Goal: Transaction & Acquisition: Book appointment/travel/reservation

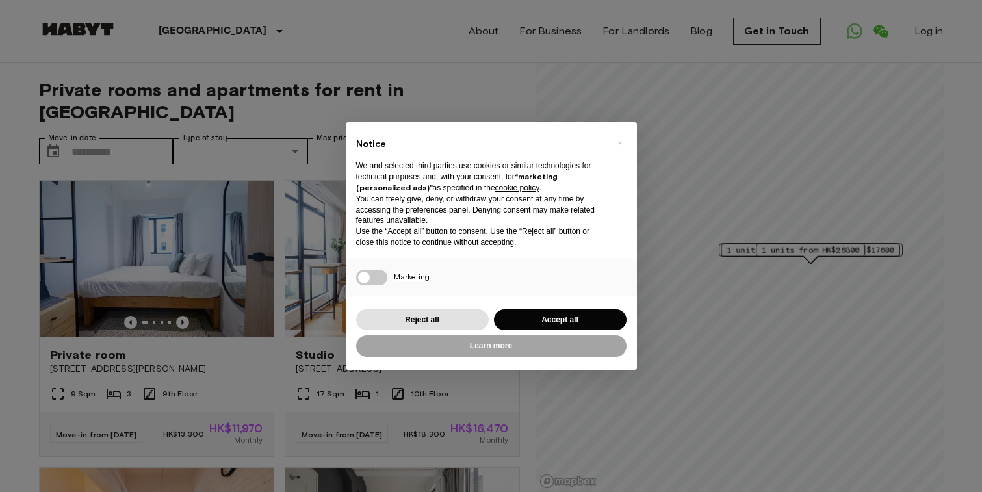
scroll to position [97, 0]
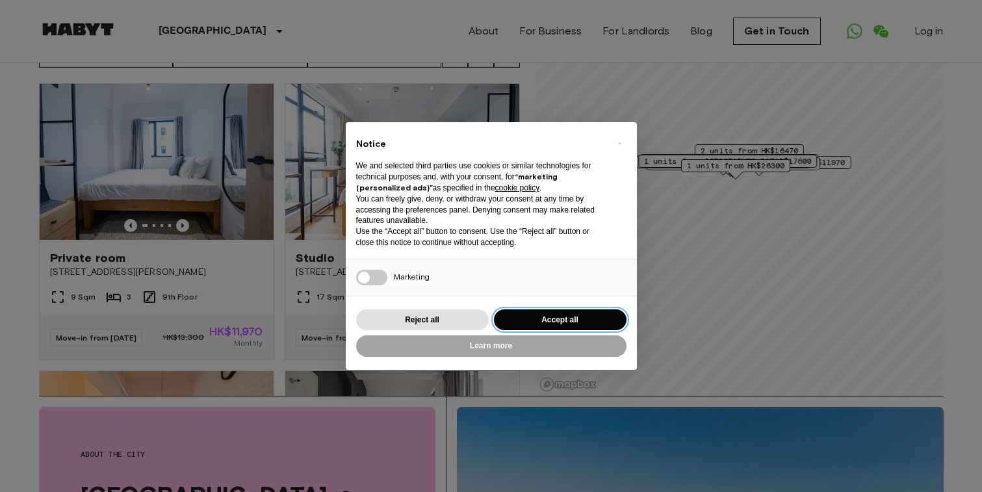
click at [574, 317] on button "Accept all" at bounding box center [560, 319] width 133 height 21
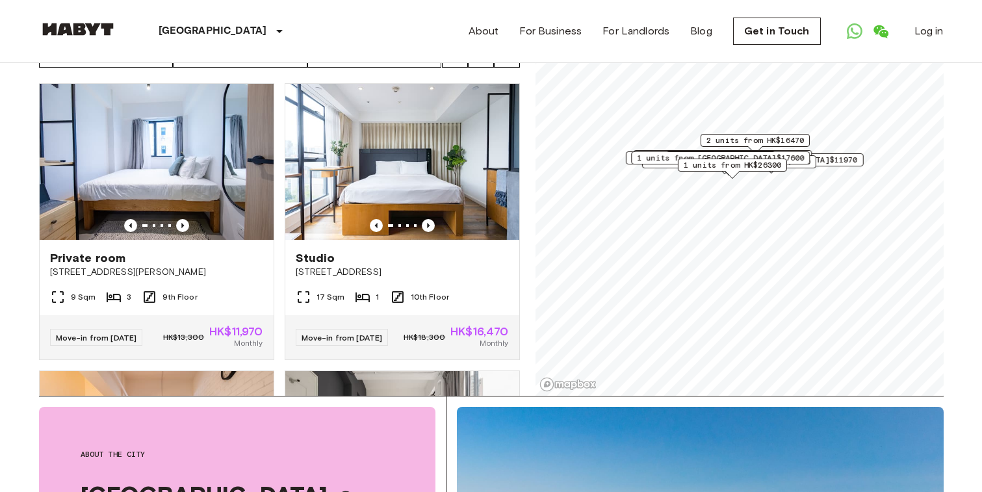
scroll to position [0, 0]
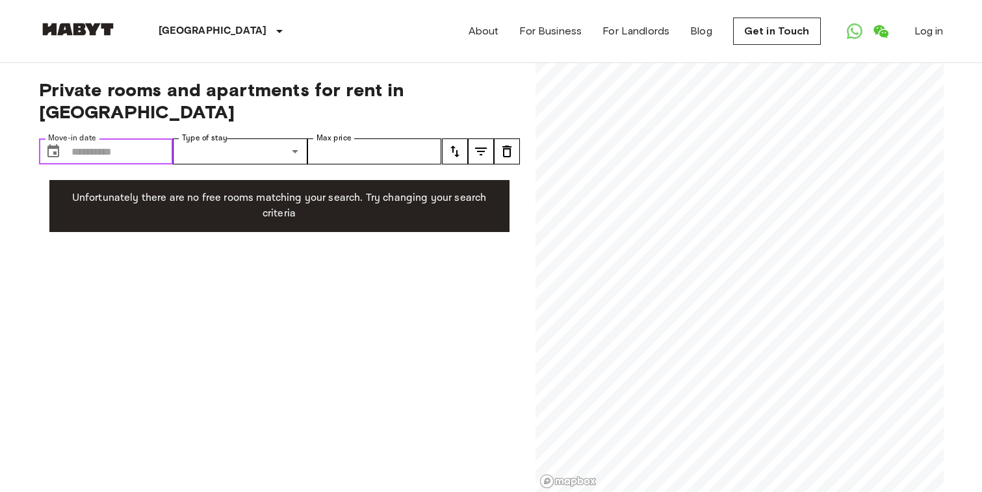
click at [90, 138] on input "Move-in date" at bounding box center [122, 151] width 102 height 26
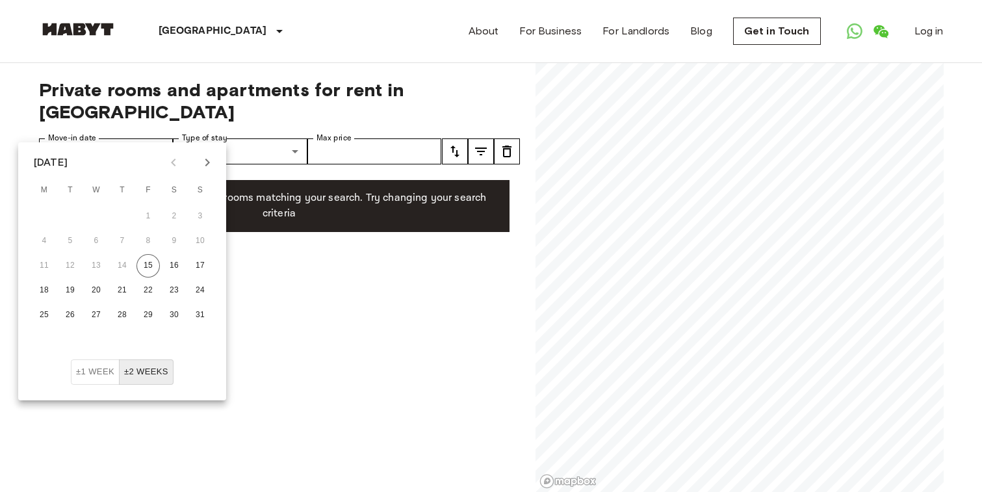
click at [209, 168] on icon "Next month" at bounding box center [207, 163] width 16 height 16
click at [205, 168] on icon "Next month" at bounding box center [207, 163] width 16 height 16
click at [101, 214] on button "1" at bounding box center [95, 216] width 23 height 23
type input "**********"
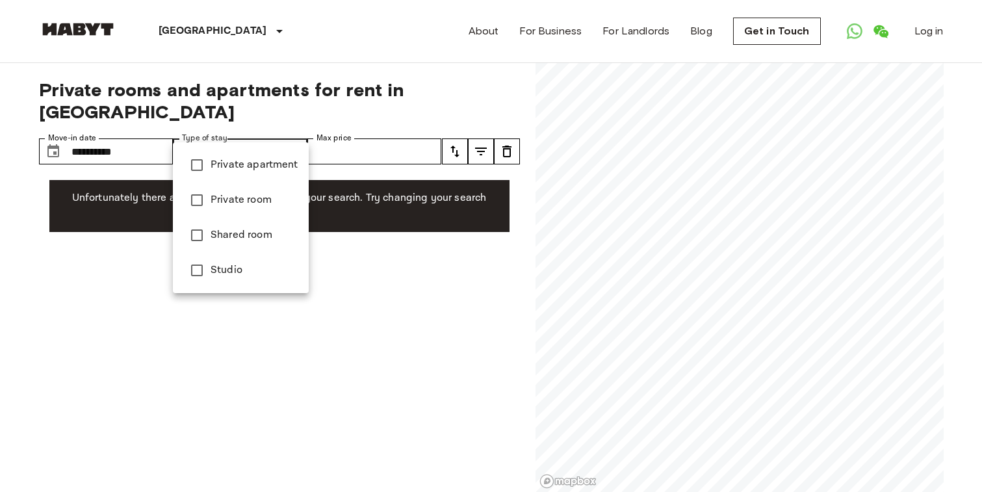
click at [372, 126] on div at bounding box center [491, 246] width 982 height 492
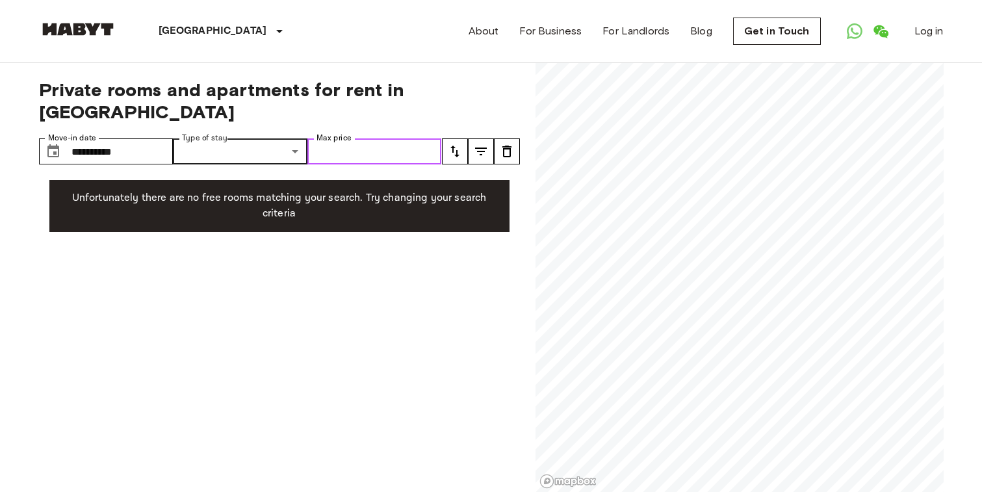
click at [414, 140] on input "Max price" at bounding box center [374, 151] width 134 height 26
click at [475, 144] on icon "tune" at bounding box center [481, 152] width 16 height 16
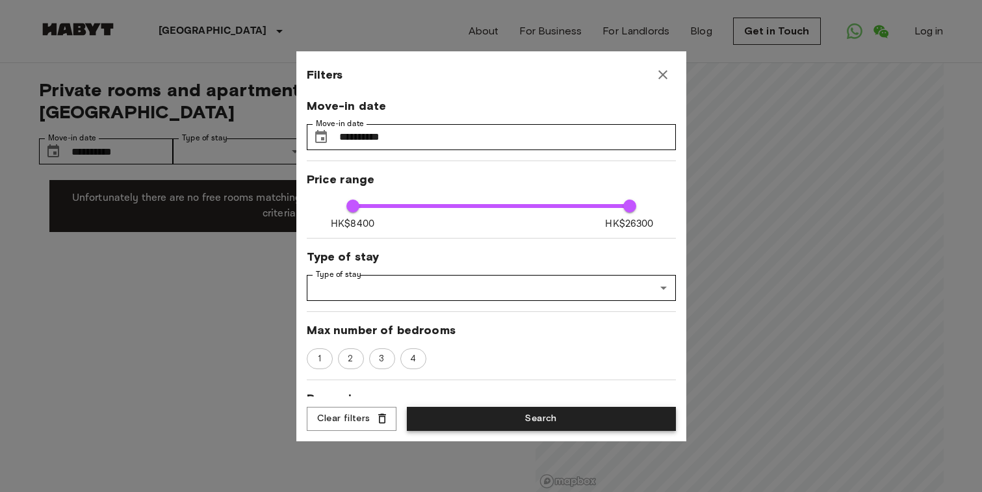
click at [472, 416] on button "Search" at bounding box center [541, 419] width 269 height 24
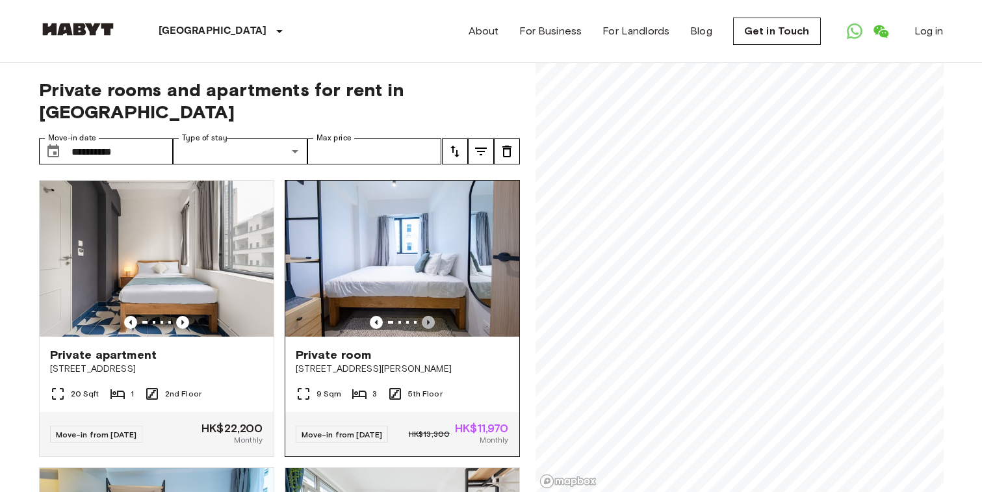
click at [427, 320] on icon "Previous image" at bounding box center [428, 322] width 3 height 5
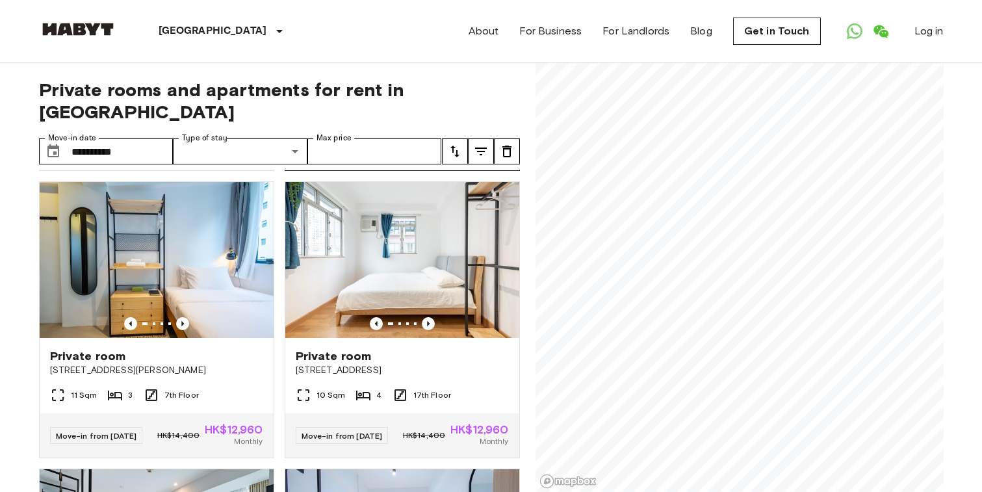
scroll to position [287, 0]
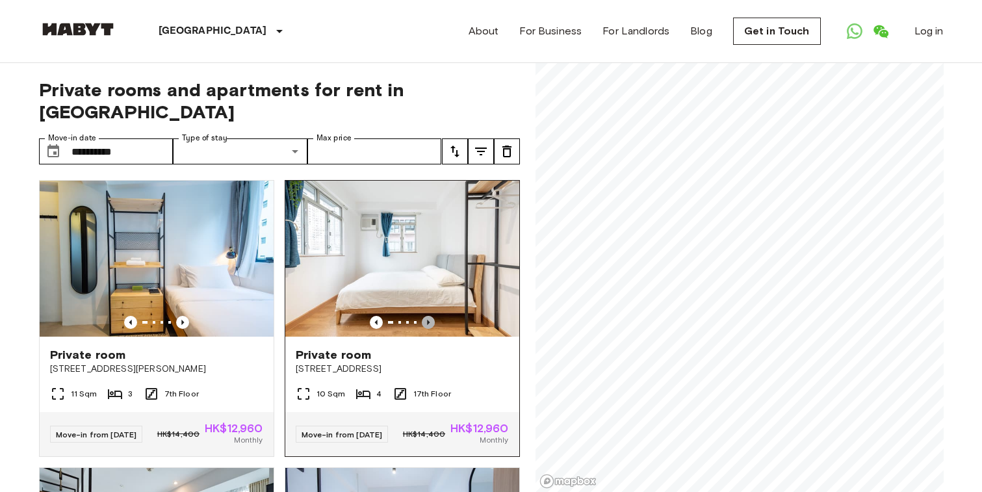
click at [428, 316] on icon "Previous image" at bounding box center [428, 322] width 13 height 13
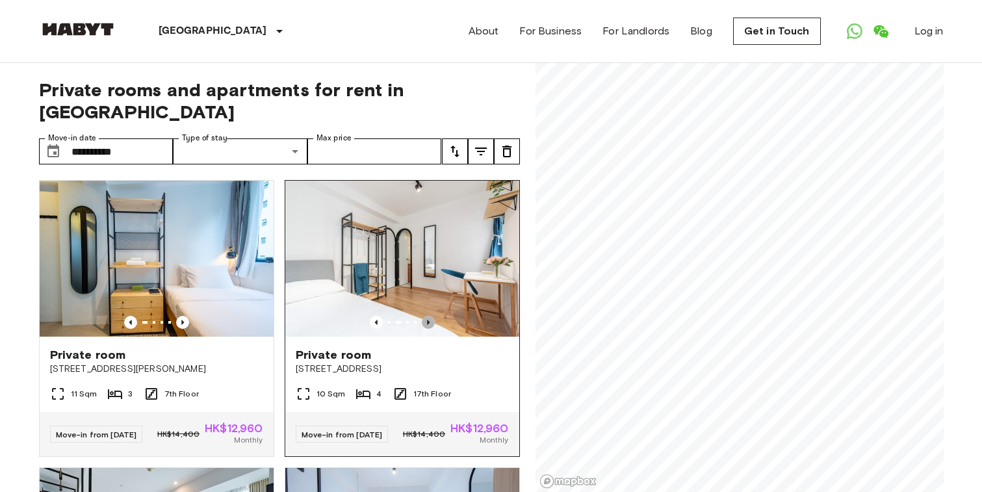
click at [428, 316] on icon "Previous image" at bounding box center [428, 322] width 13 height 13
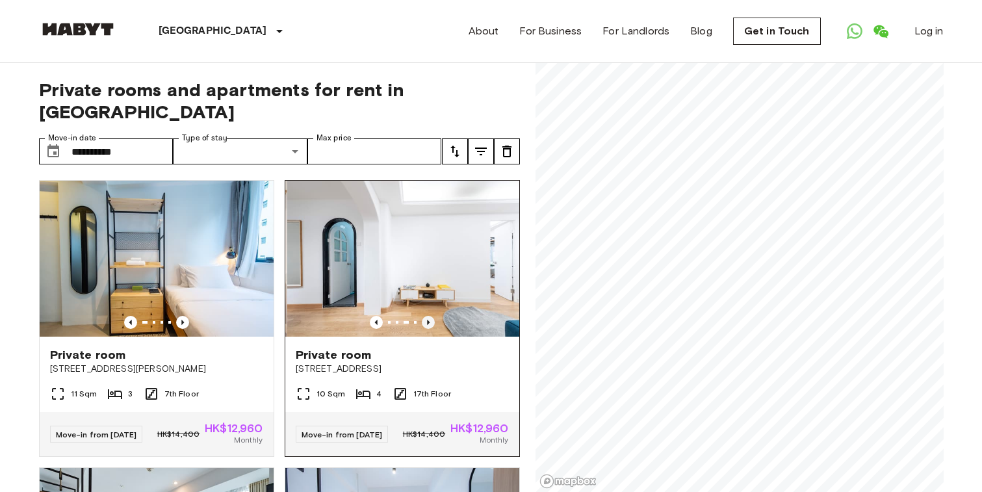
click at [428, 316] on icon "Previous image" at bounding box center [428, 322] width 13 height 13
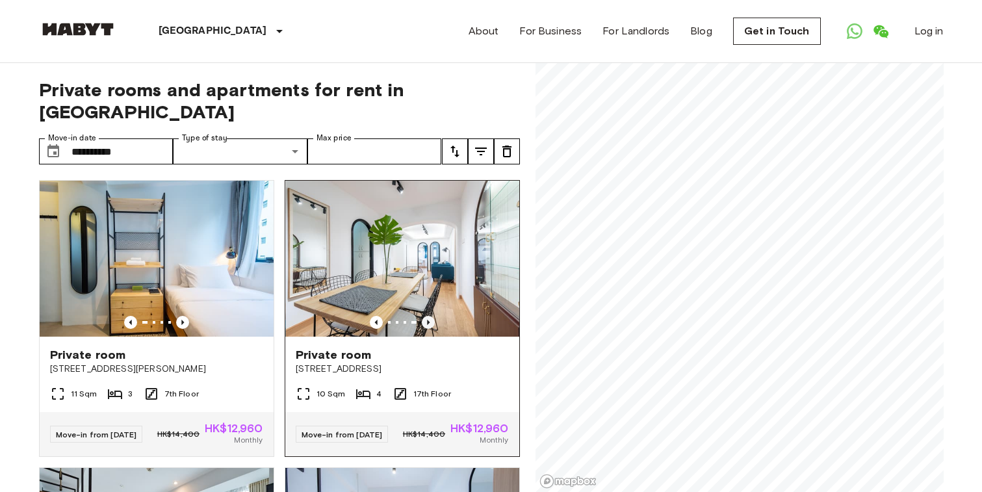
click at [428, 316] on icon "Previous image" at bounding box center [428, 322] width 13 height 13
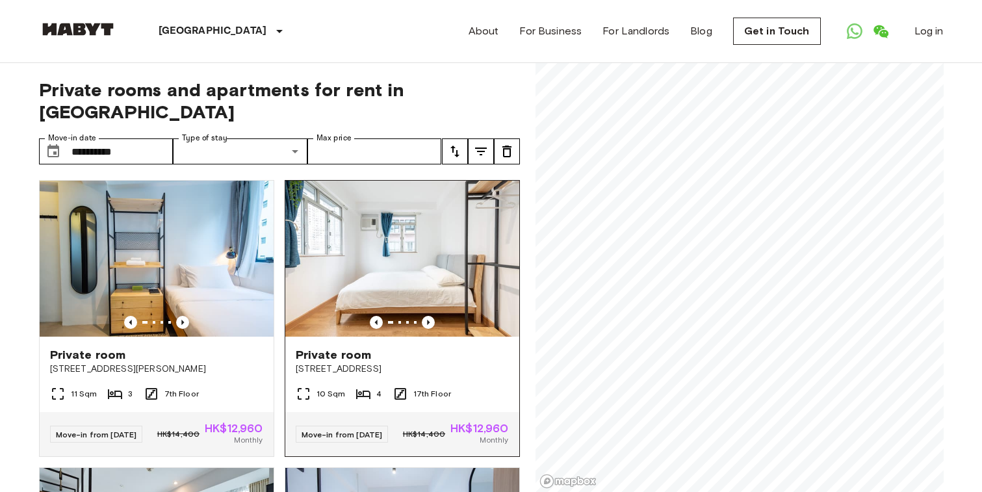
click at [439, 238] on img at bounding box center [402, 259] width 234 height 156
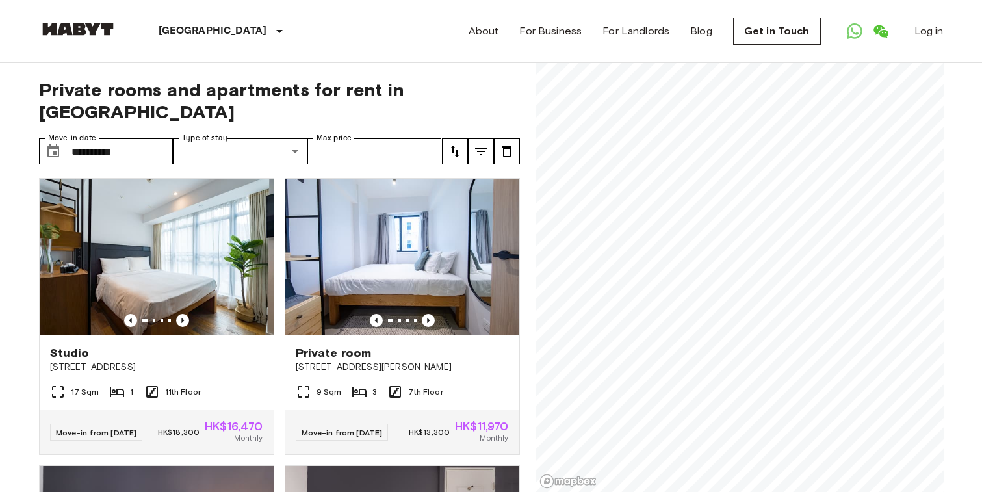
scroll to position [606, 0]
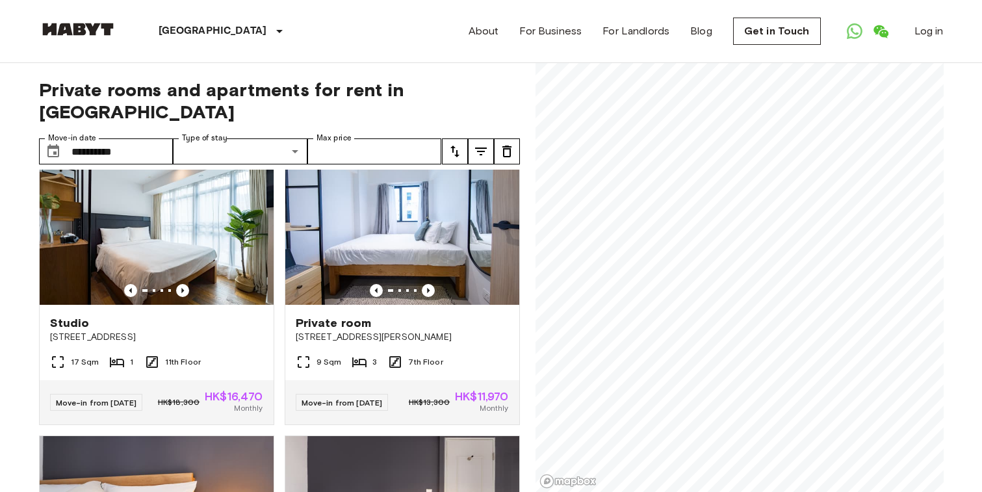
click at [451, 144] on icon "tune" at bounding box center [455, 152] width 16 height 16
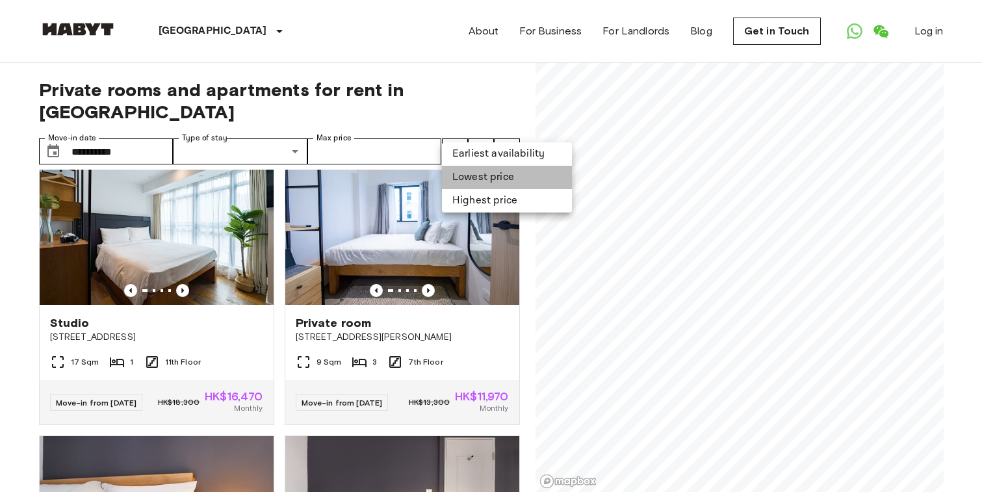
click at [481, 176] on li "Lowest price" at bounding box center [507, 177] width 130 height 23
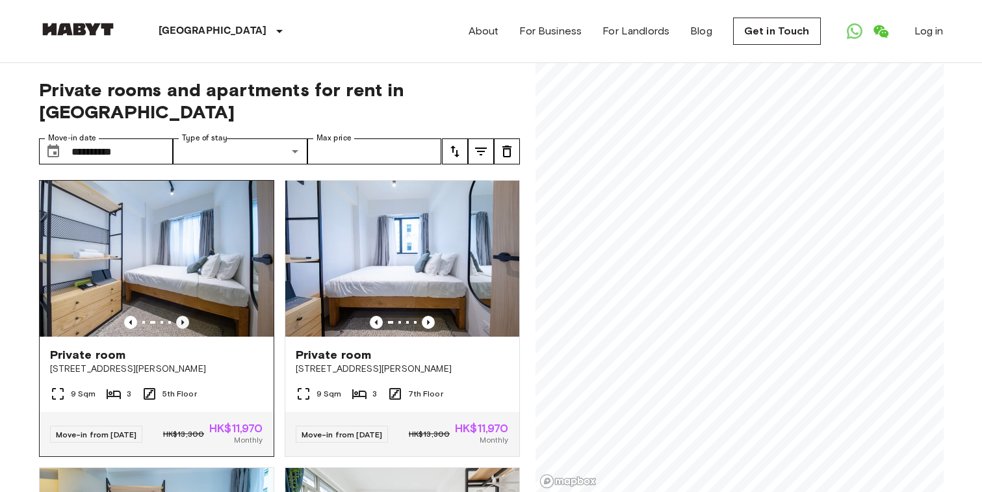
click at [184, 316] on icon "Previous image" at bounding box center [182, 322] width 13 height 13
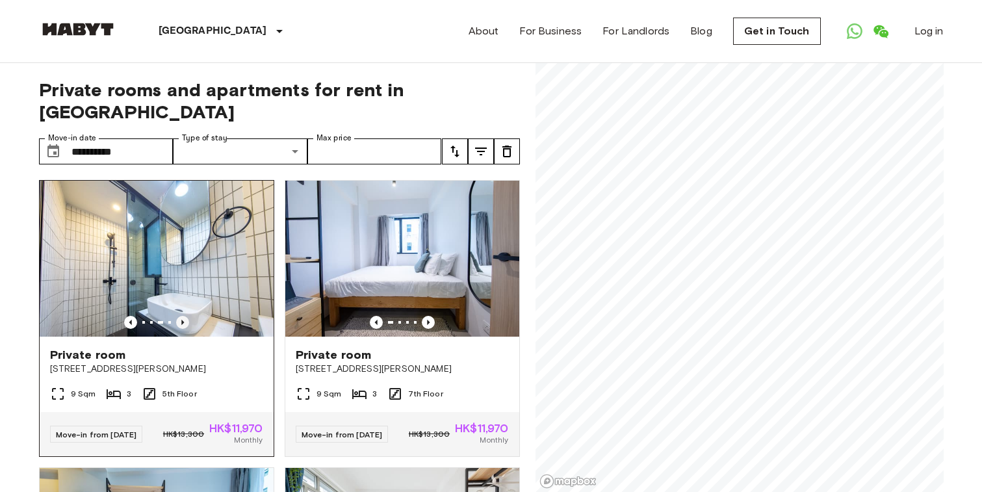
click at [184, 316] on icon "Previous image" at bounding box center [182, 322] width 13 height 13
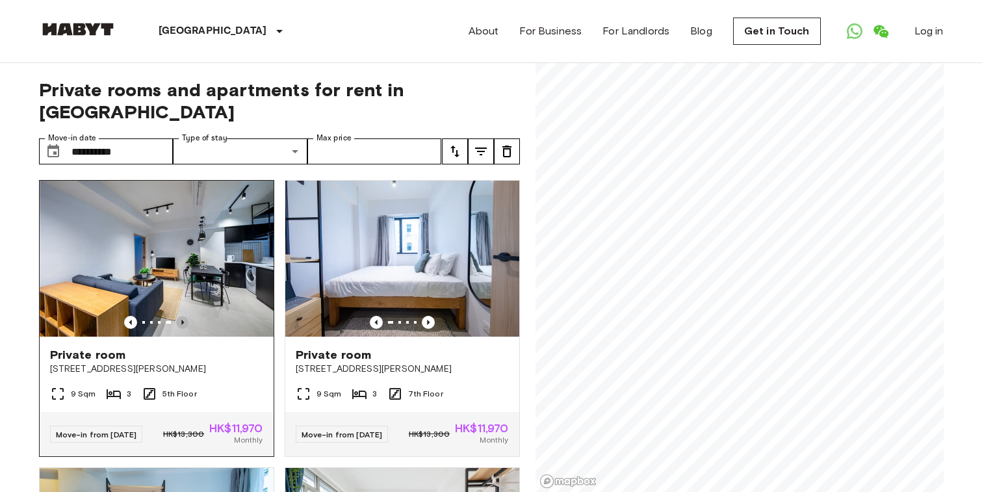
click at [184, 316] on icon "Previous image" at bounding box center [182, 322] width 13 height 13
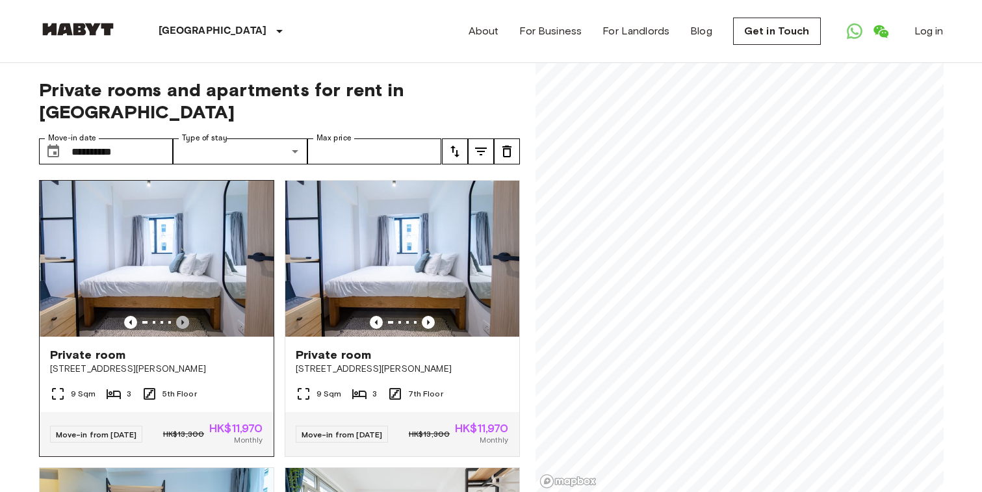
click at [184, 316] on icon "Previous image" at bounding box center [182, 322] width 13 height 13
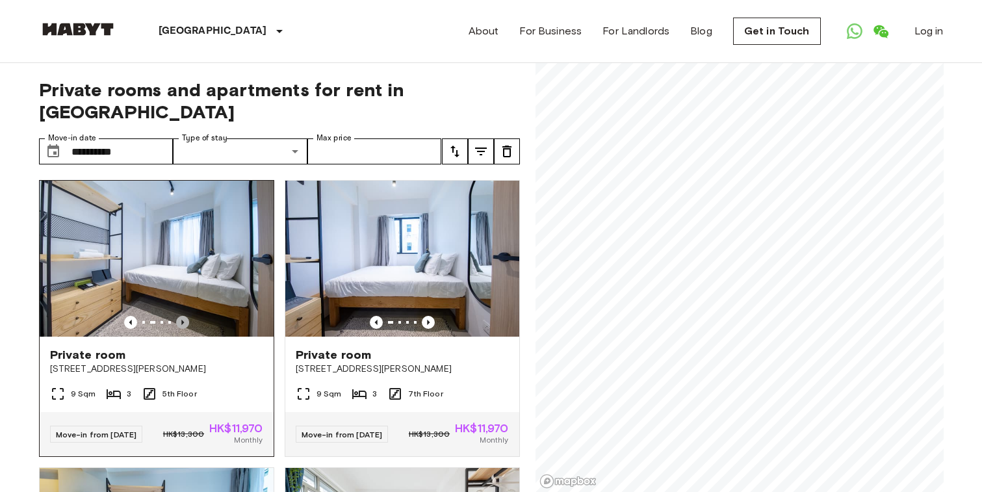
click at [184, 316] on icon "Previous image" at bounding box center [182, 322] width 13 height 13
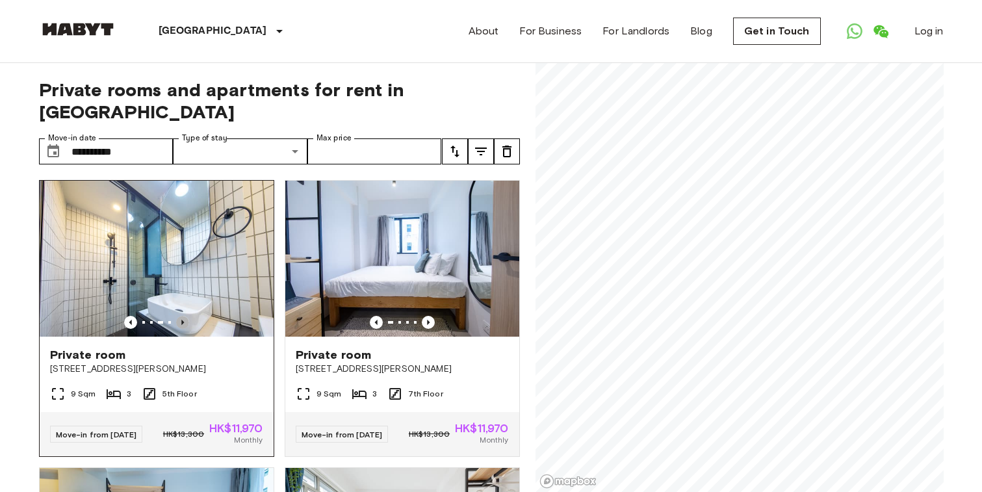
click at [184, 316] on icon "Previous image" at bounding box center [182, 322] width 13 height 13
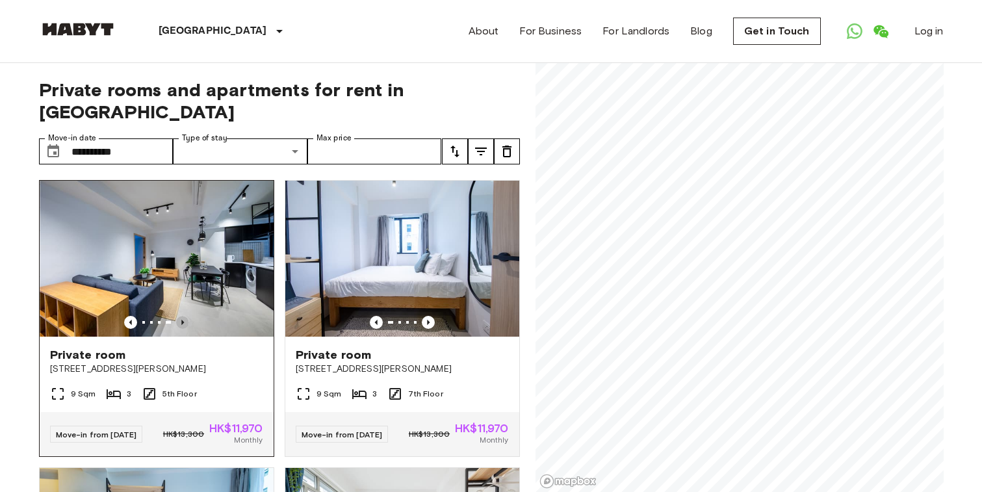
click at [184, 316] on icon "Previous image" at bounding box center [182, 322] width 13 height 13
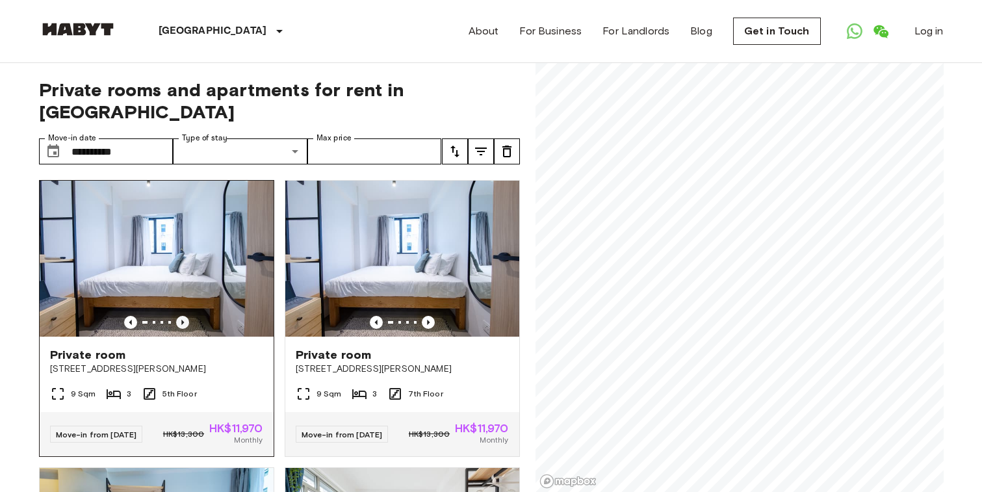
click at [184, 316] on icon "Previous image" at bounding box center [182, 322] width 13 height 13
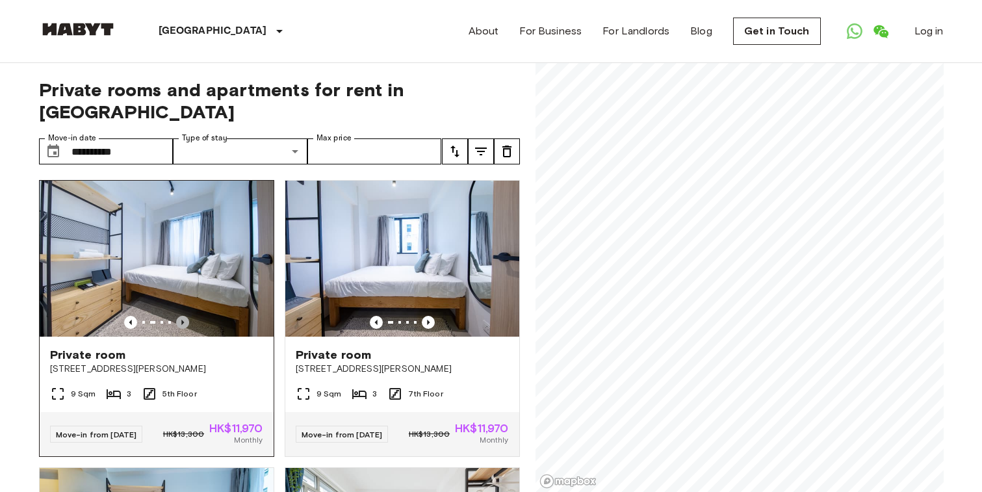
click at [184, 316] on icon "Previous image" at bounding box center [182, 322] width 13 height 13
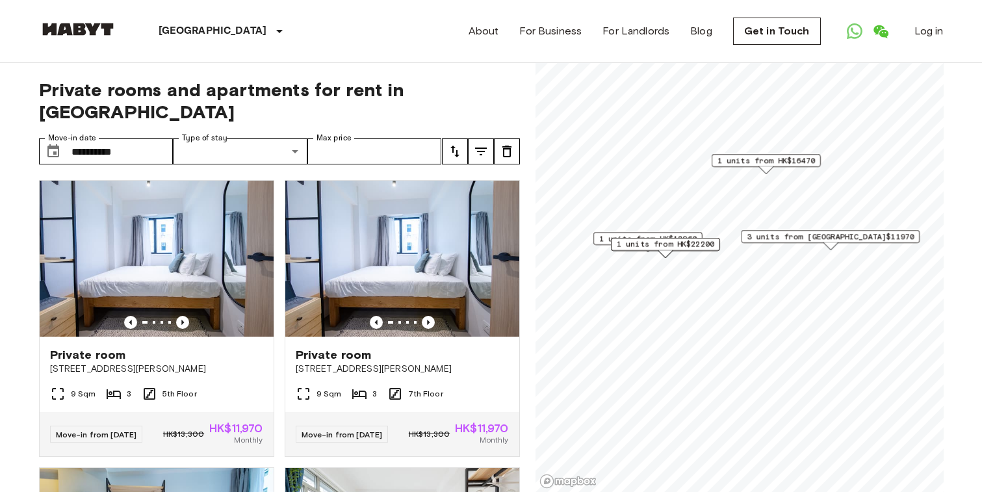
click at [861, 237] on span "3 units from HK$11970" at bounding box center [829, 237] width 167 height 12
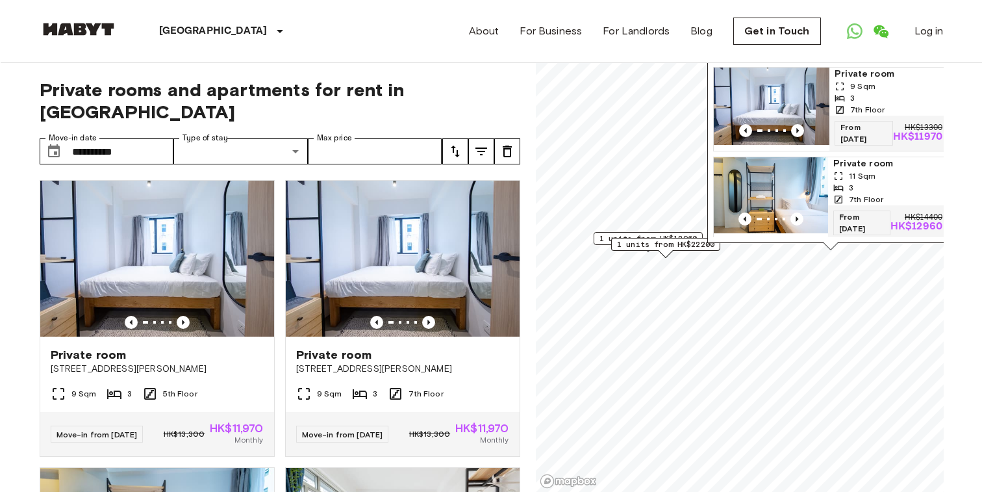
scroll to position [4, 0]
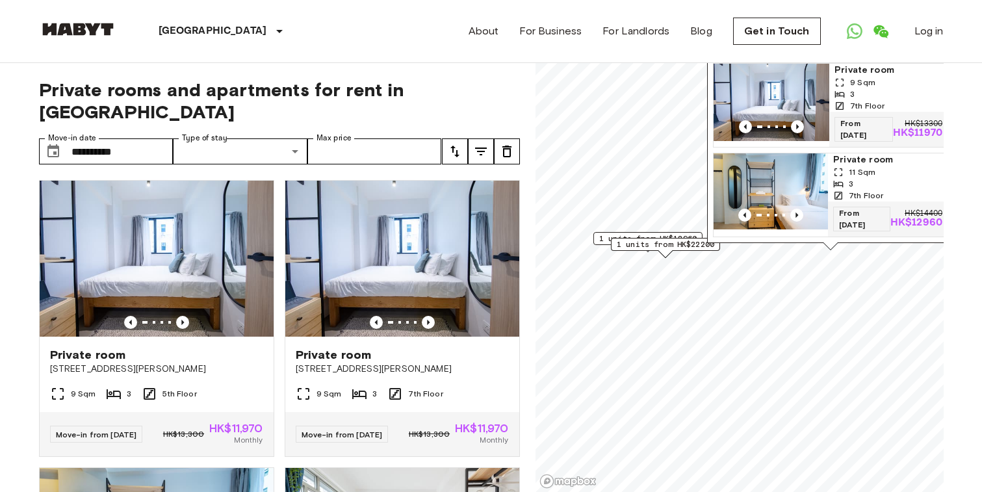
click at [661, 233] on span "1 units from HK$12960" at bounding box center [646, 239] width 97 height 12
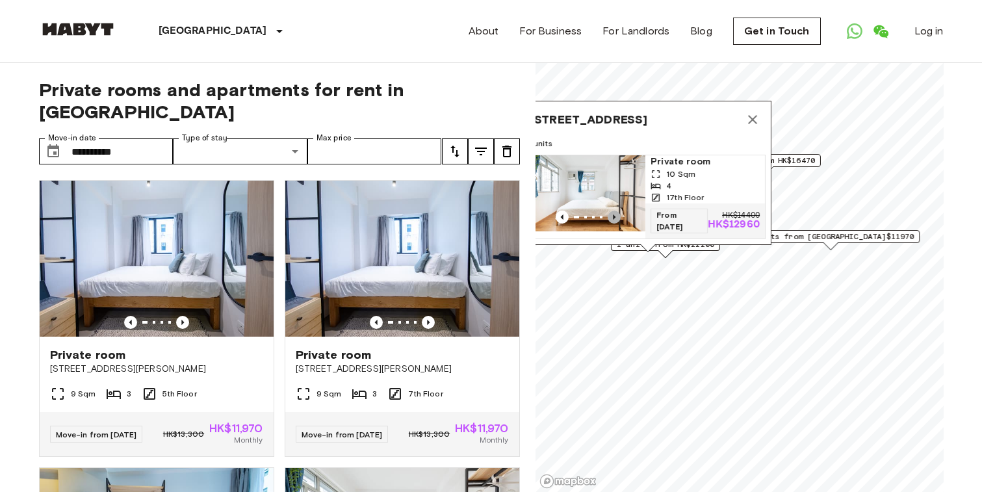
click at [609, 215] on icon "Previous image" at bounding box center [613, 216] width 13 height 13
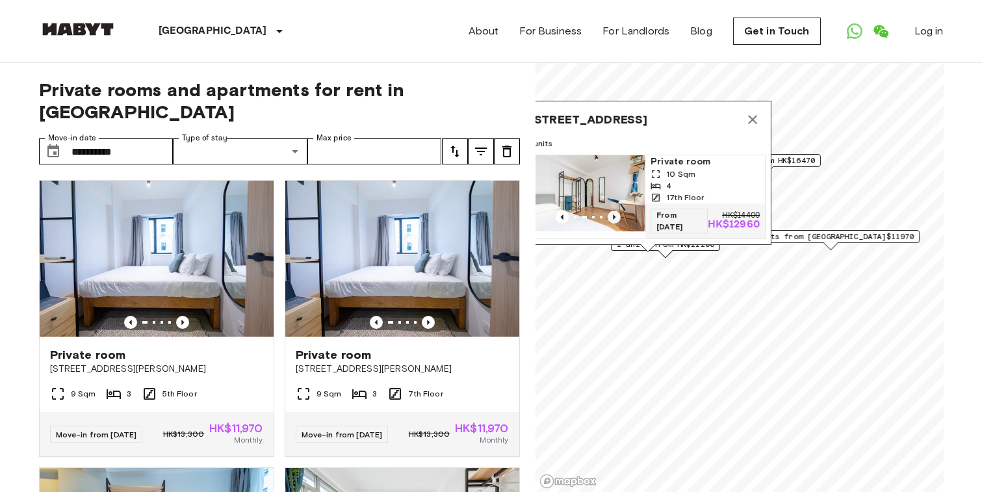
click at [609, 215] on icon "Previous image" at bounding box center [613, 216] width 13 height 13
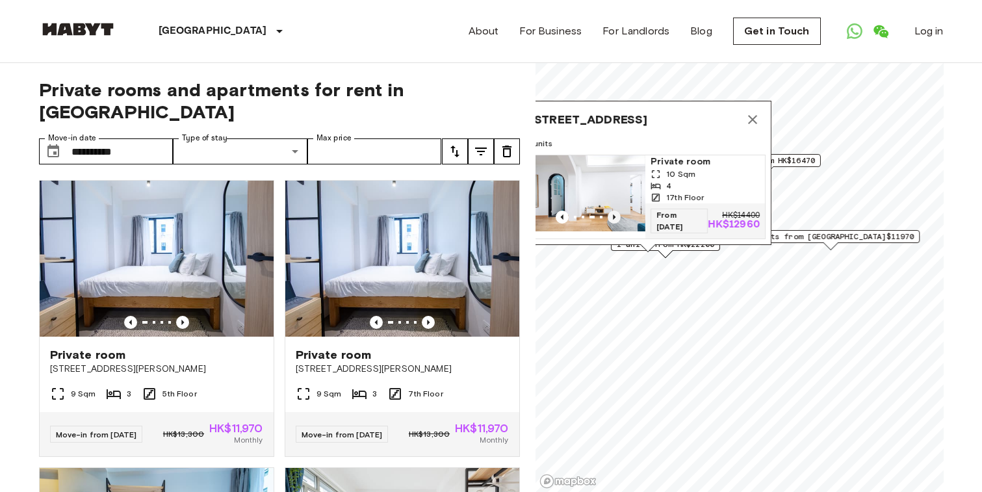
click at [609, 215] on icon "Previous image" at bounding box center [613, 216] width 13 height 13
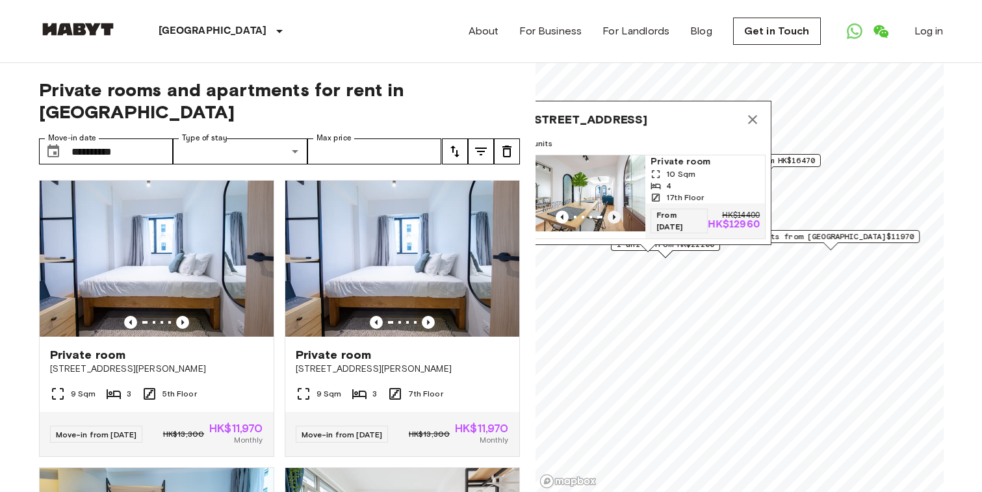
click at [609, 214] on icon "Previous image" at bounding box center [613, 216] width 13 height 13
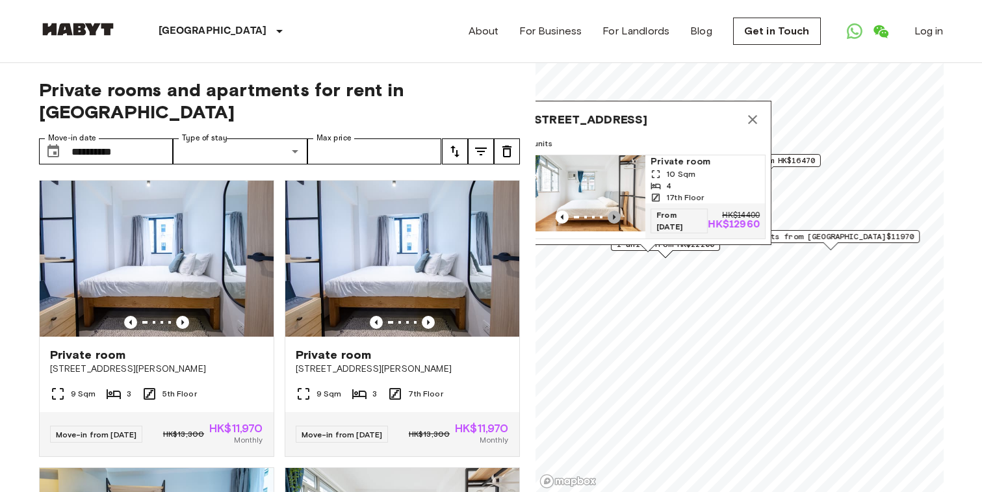
click at [609, 214] on icon "Previous image" at bounding box center [613, 216] width 13 height 13
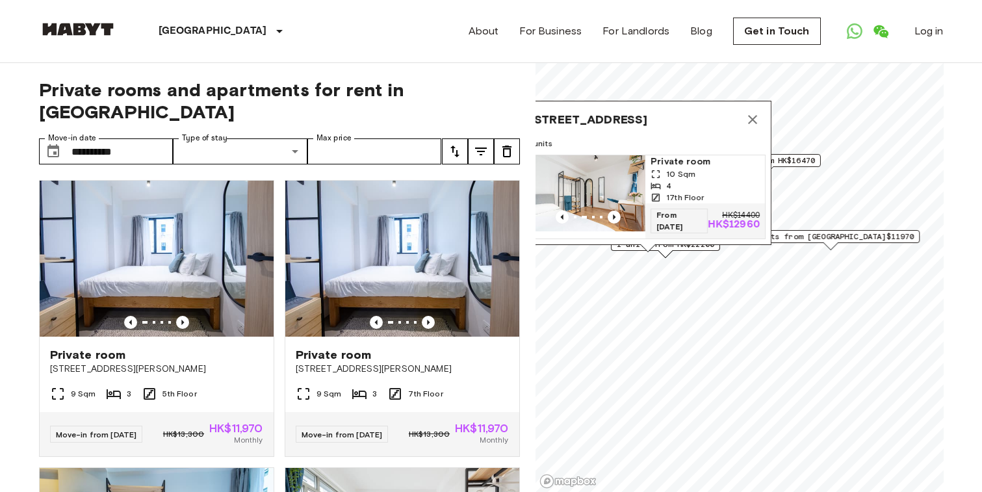
click at [605, 176] on img "Map marker" at bounding box center [588, 193] width 114 height 76
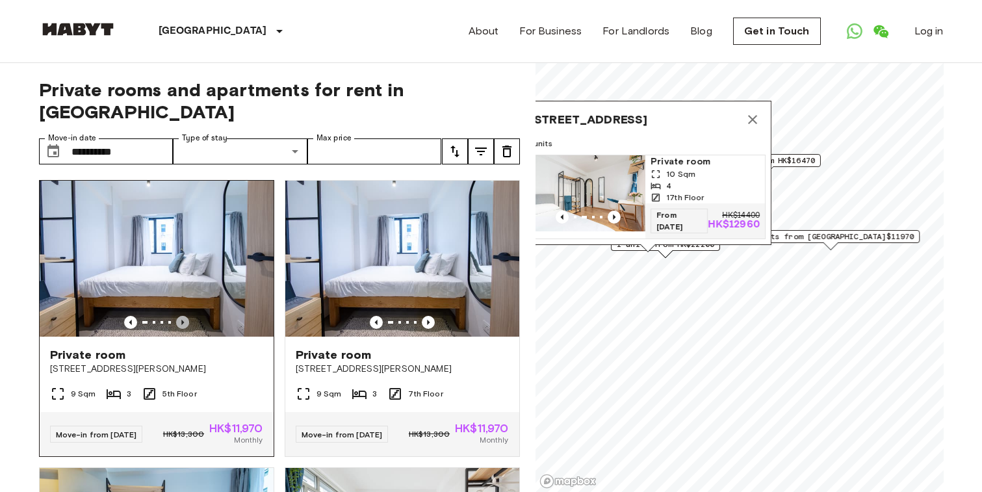
click at [187, 316] on icon "Previous image" at bounding box center [182, 322] width 13 height 13
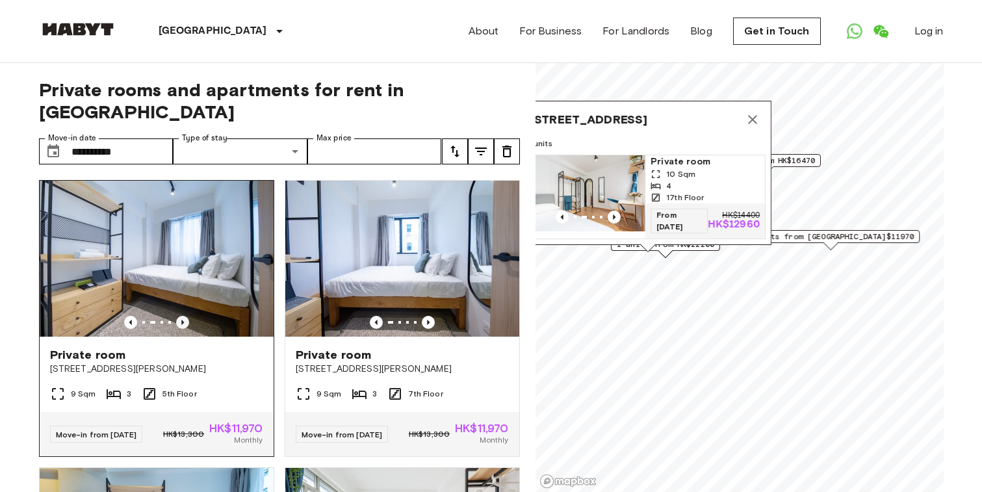
click at [187, 316] on icon "Previous image" at bounding box center [182, 322] width 13 height 13
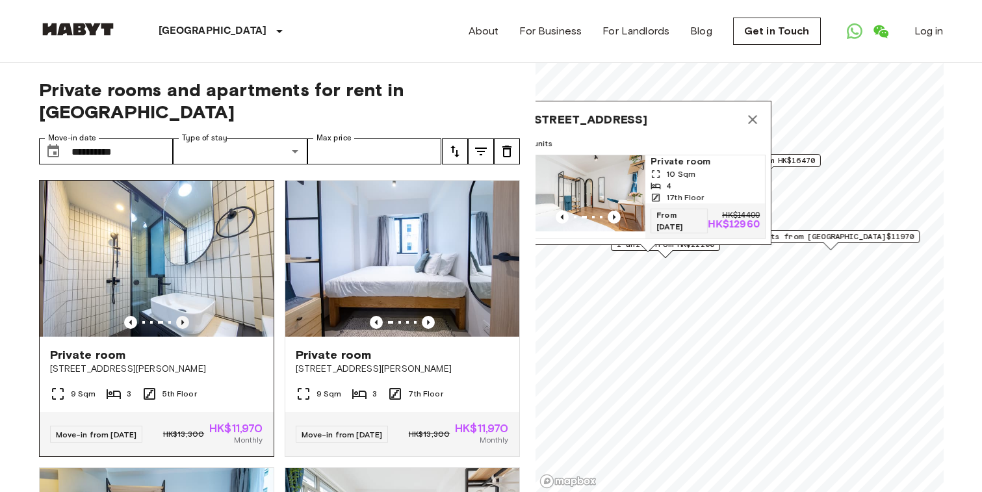
click at [187, 316] on icon "Previous image" at bounding box center [182, 322] width 13 height 13
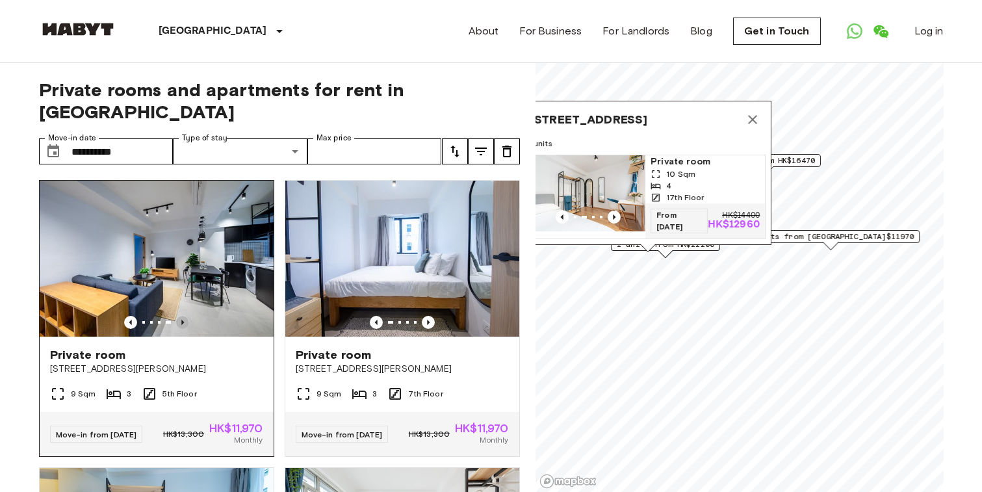
click at [187, 316] on icon "Previous image" at bounding box center [182, 322] width 13 height 13
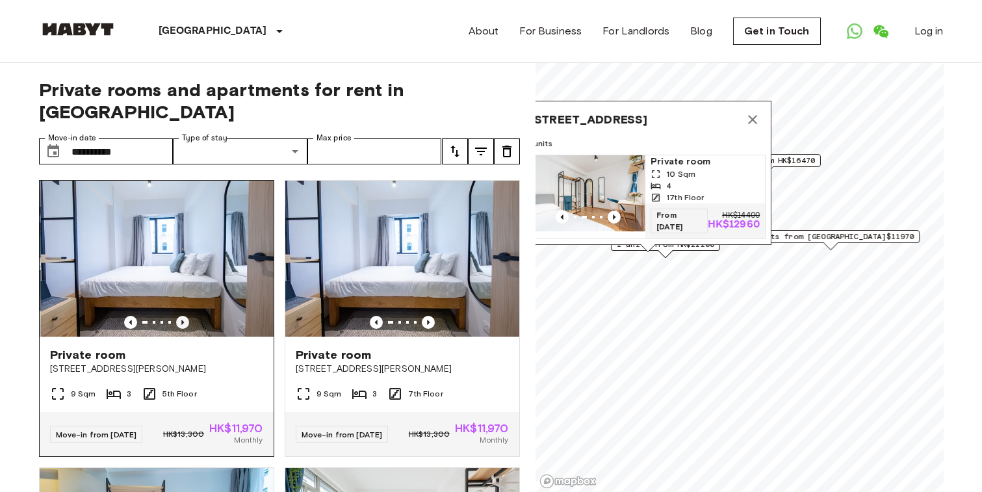
click at [187, 316] on icon "Previous image" at bounding box center [182, 322] width 13 height 13
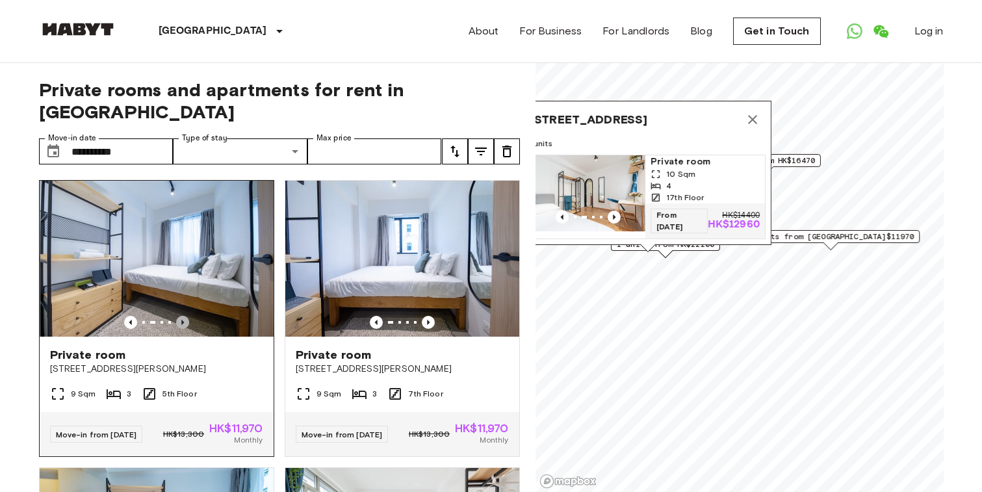
click at [187, 316] on icon "Previous image" at bounding box center [182, 322] width 13 height 13
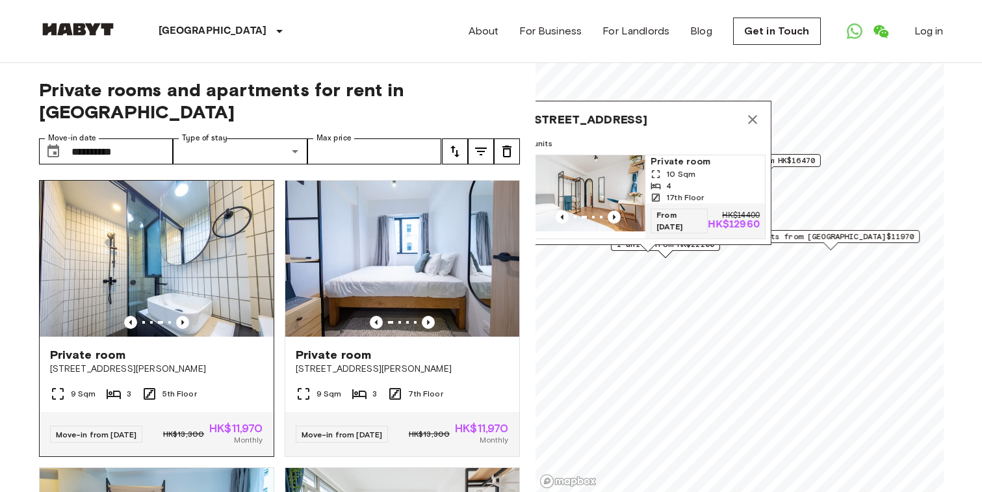
click at [197, 246] on img at bounding box center [157, 259] width 234 height 156
click at [180, 316] on icon "Previous image" at bounding box center [182, 322] width 13 height 13
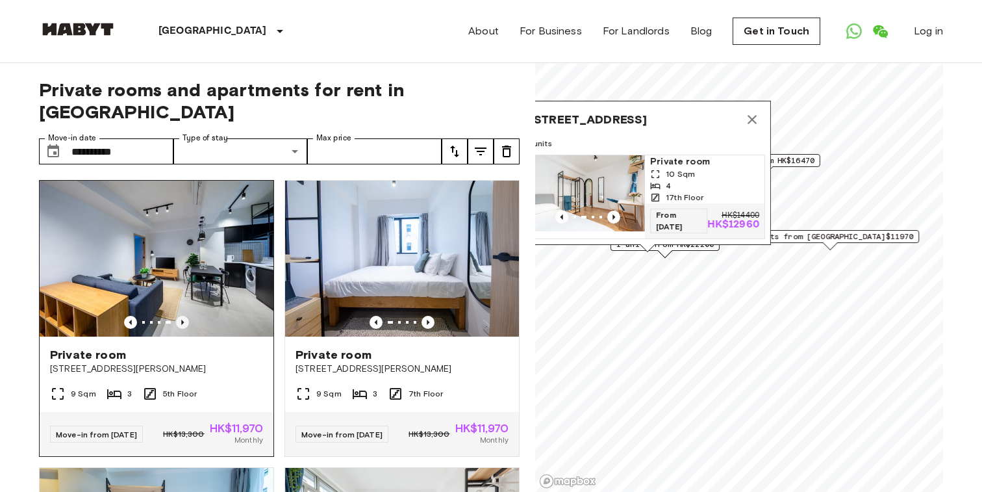
click at [180, 316] on icon "Previous image" at bounding box center [182, 322] width 13 height 13
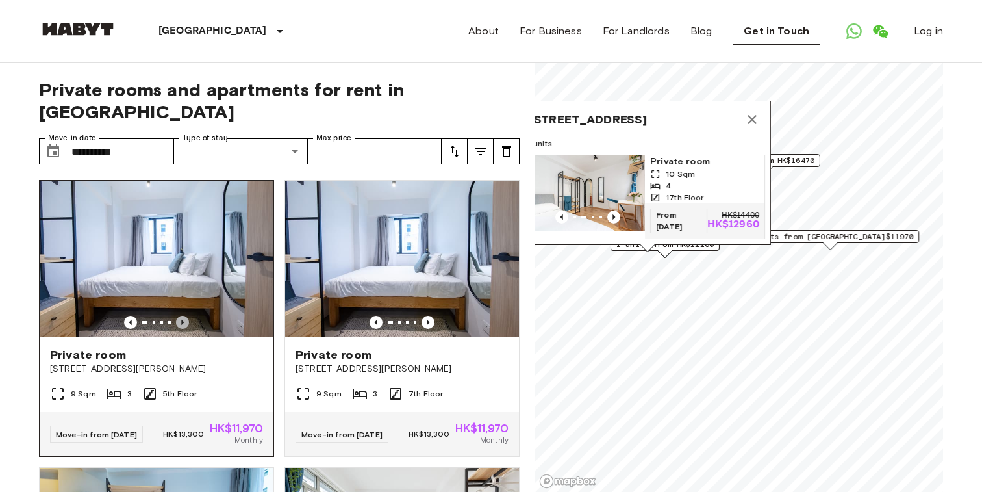
click at [180, 316] on icon "Previous image" at bounding box center [182, 322] width 13 height 13
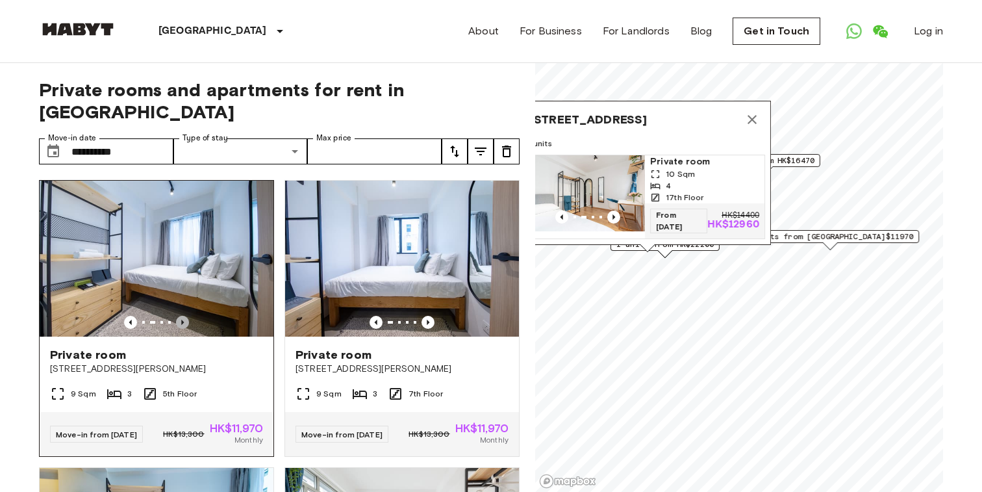
click at [180, 316] on icon "Previous image" at bounding box center [182, 322] width 13 height 13
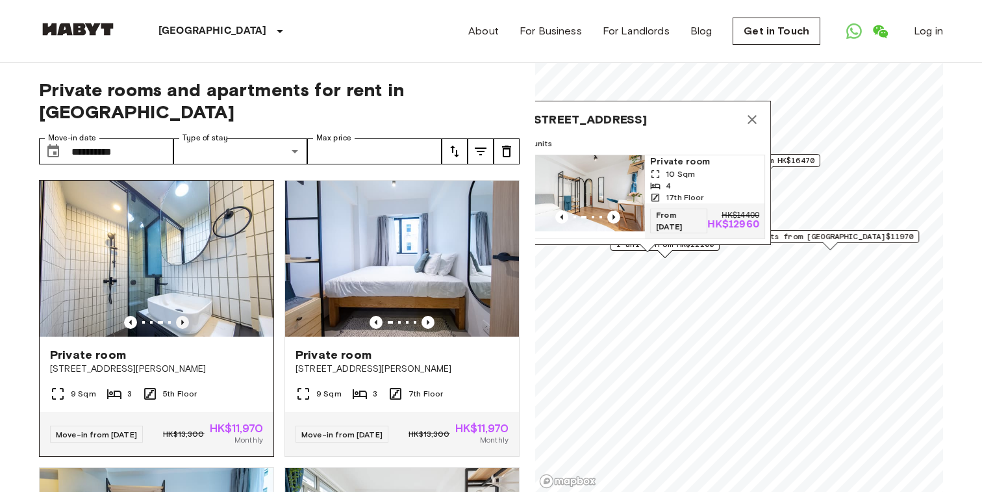
click at [180, 316] on icon "Previous image" at bounding box center [182, 322] width 13 height 13
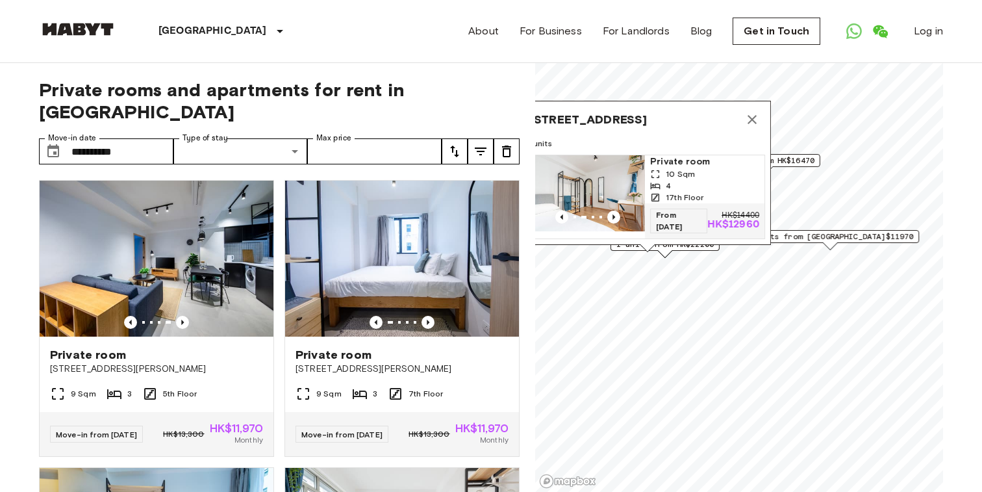
click at [610, 173] on img "Map marker" at bounding box center [588, 193] width 114 height 76
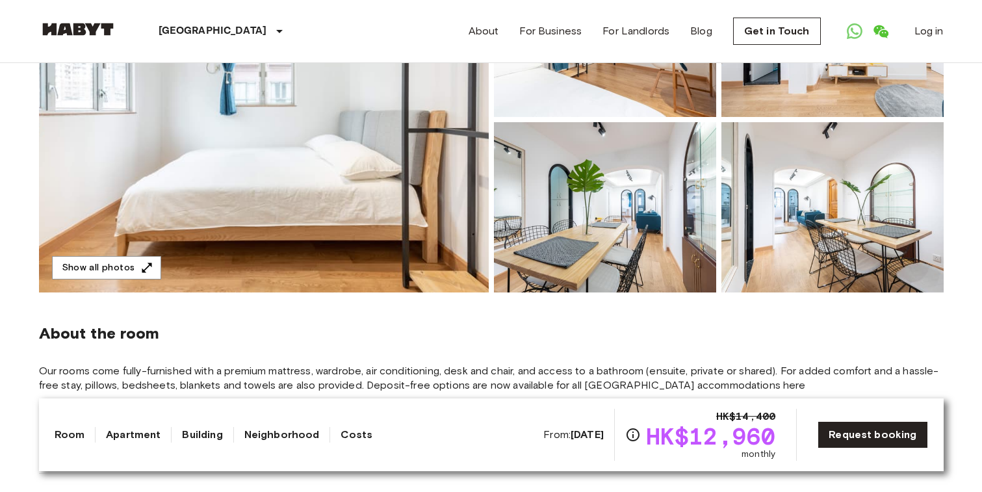
scroll to position [227, 0]
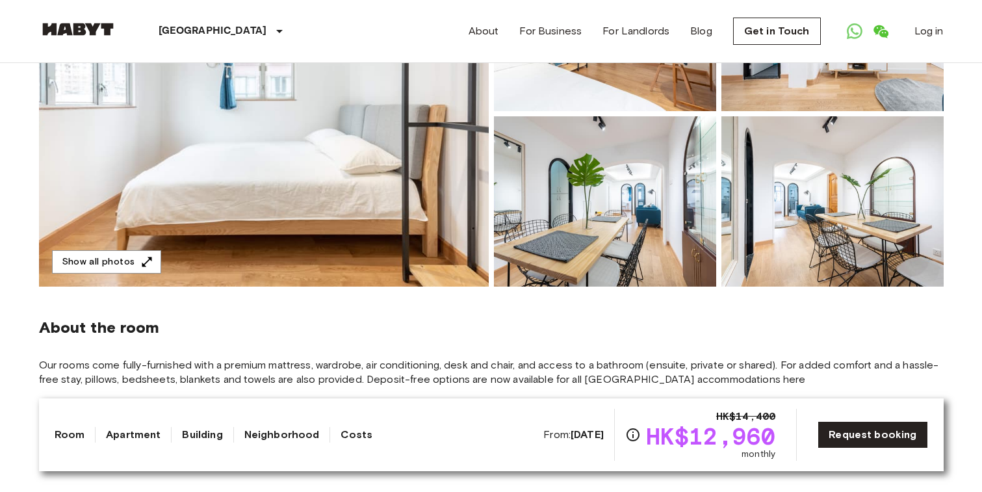
click at [361, 194] on img at bounding box center [264, 114] width 450 height 346
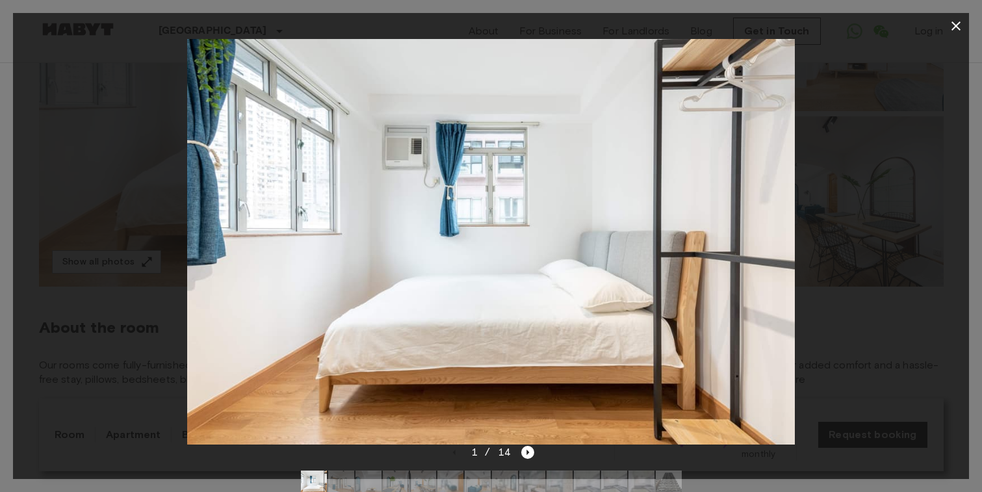
click at [957, 23] on icon "button" at bounding box center [956, 26] width 16 height 16
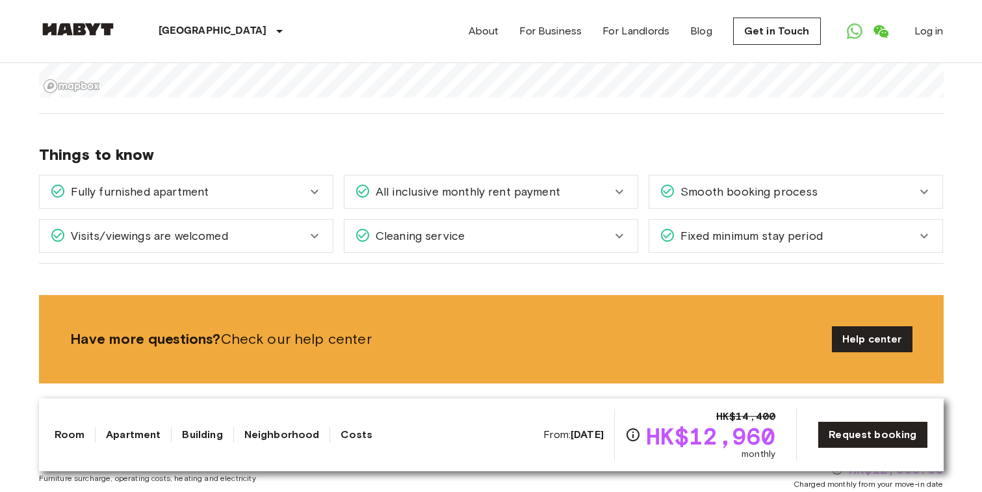
scroll to position [1676, 0]
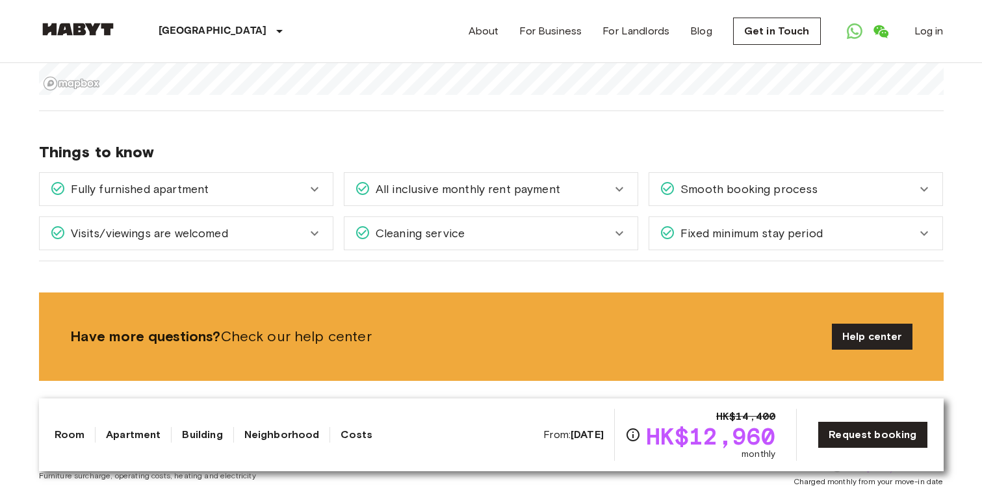
click at [775, 225] on span "Fixed minimum stay period" at bounding box center [748, 233] width 147 height 17
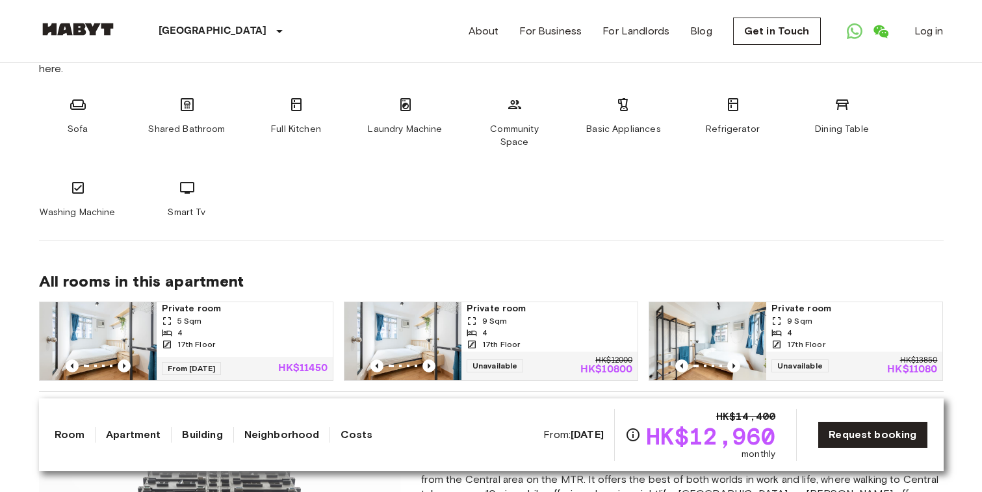
scroll to position [0, 0]
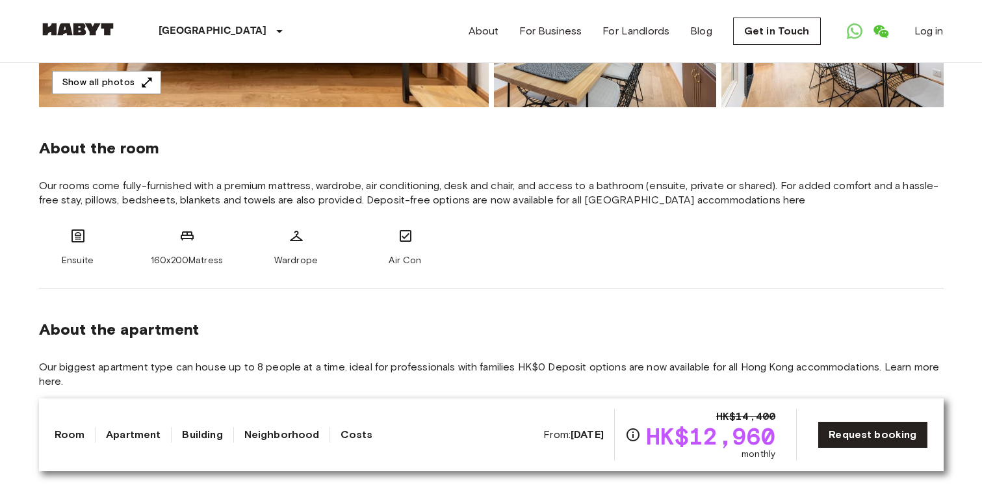
scroll to position [408, 0]
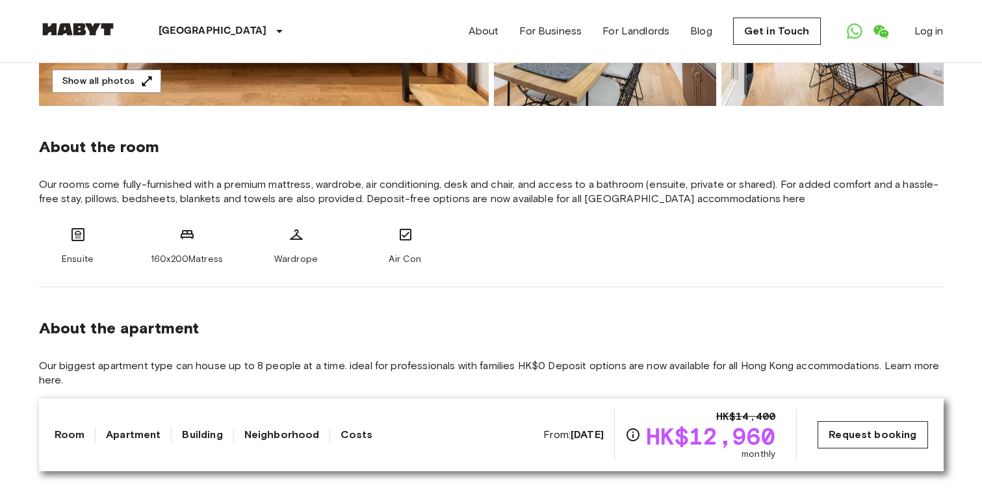
click at [876, 433] on link "Request booking" at bounding box center [872, 434] width 110 height 27
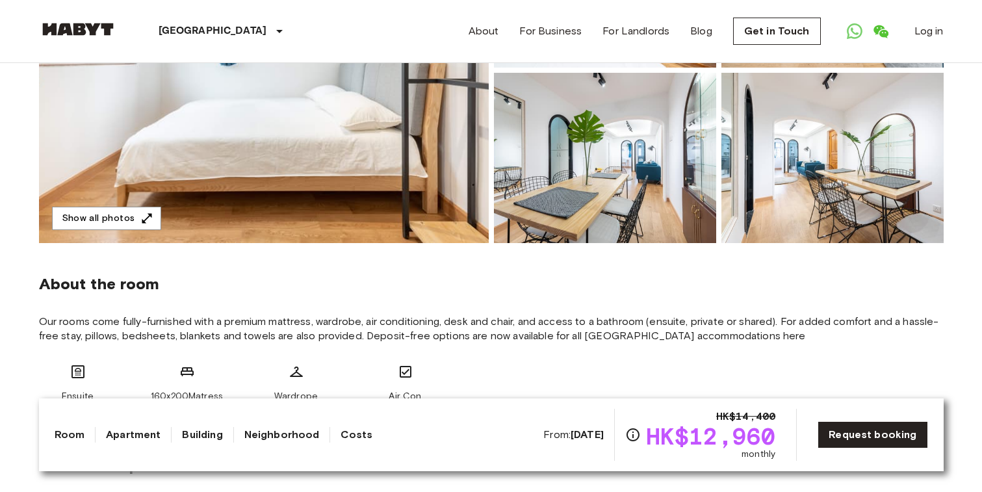
scroll to position [0, 0]
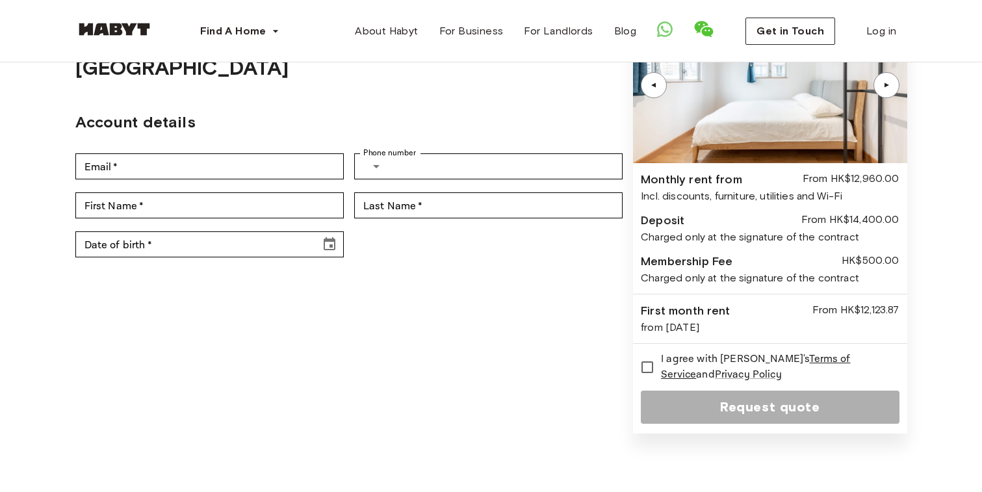
scroll to position [101, 0]
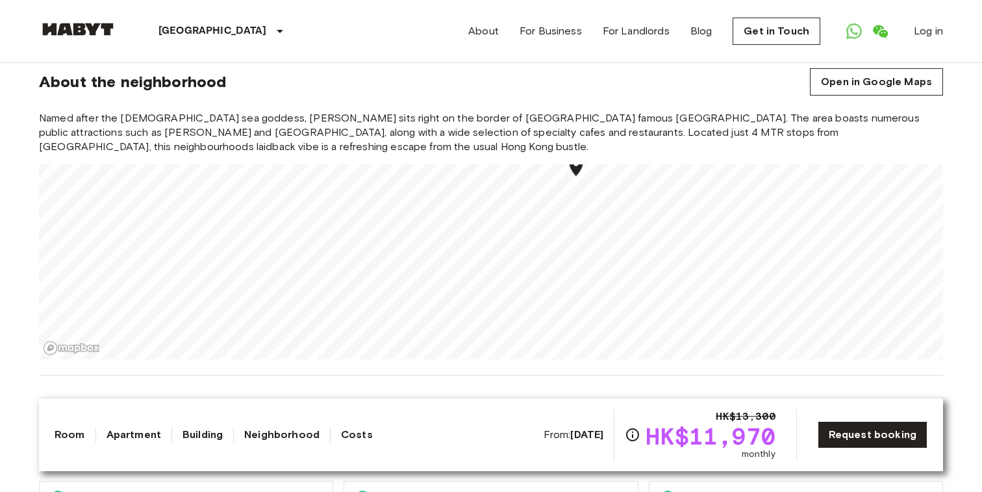
scroll to position [1002, 0]
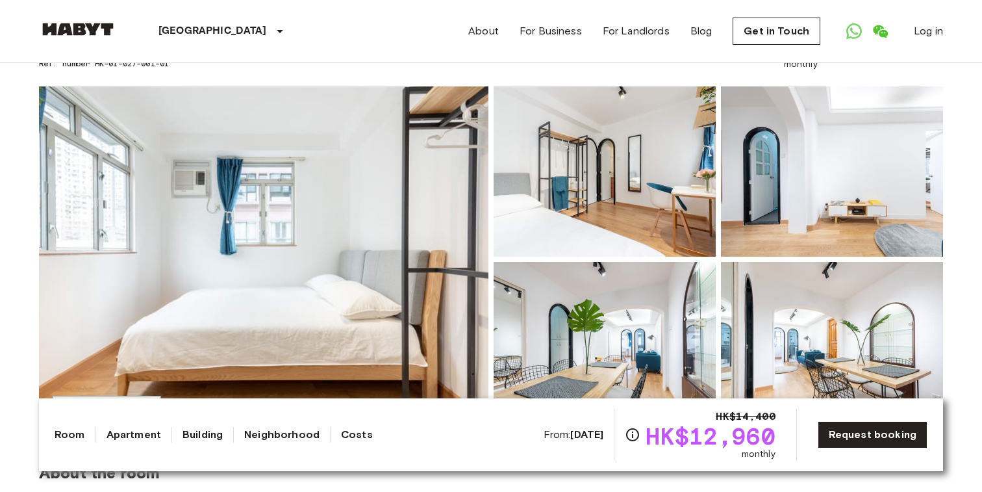
scroll to position [73, 0]
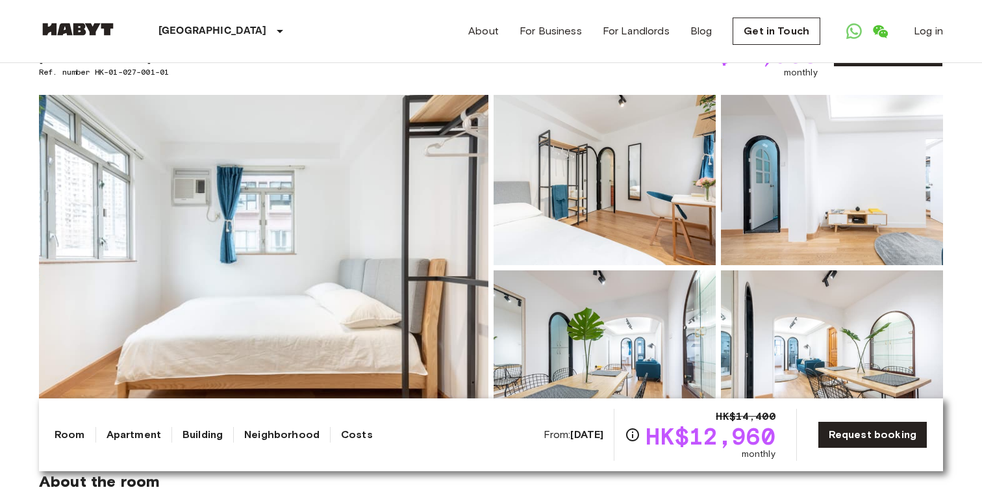
click at [375, 246] on img at bounding box center [264, 268] width 450 height 346
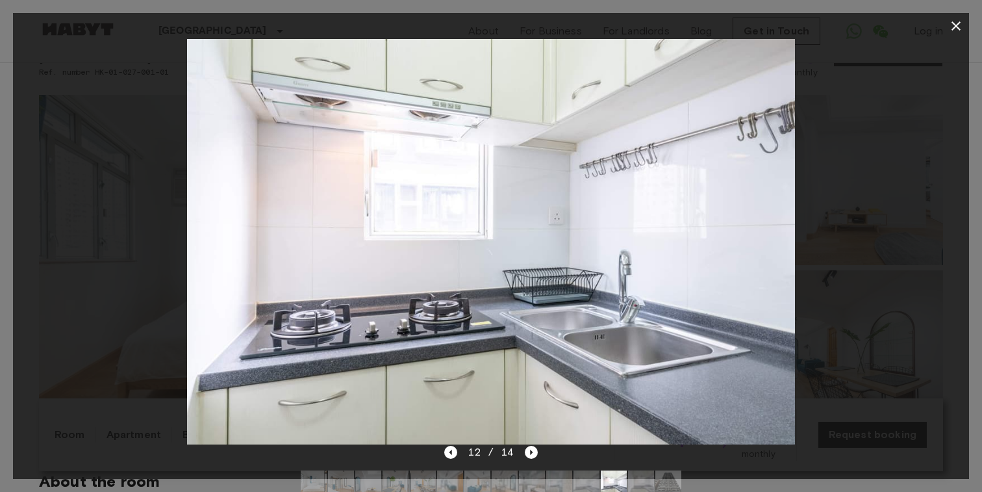
click at [955, 27] on icon "button" at bounding box center [956, 25] width 9 height 9
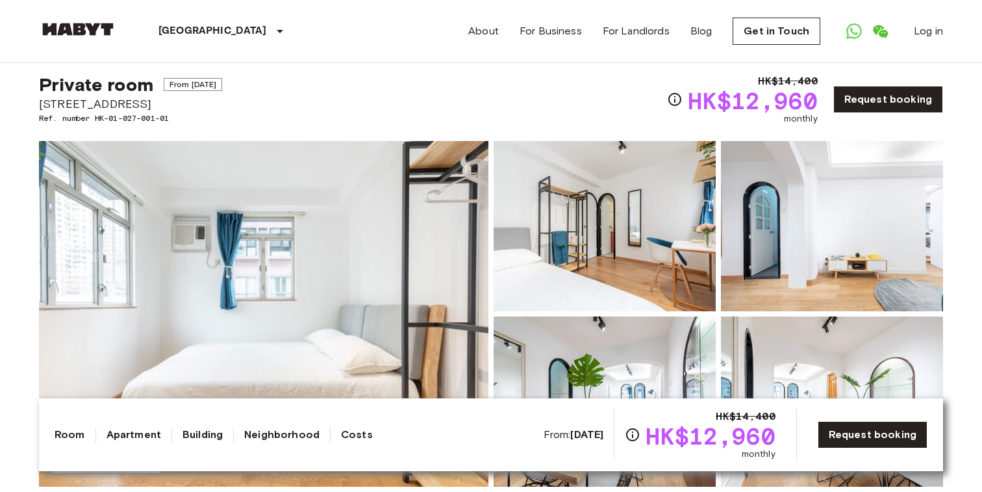
scroll to position [0, 0]
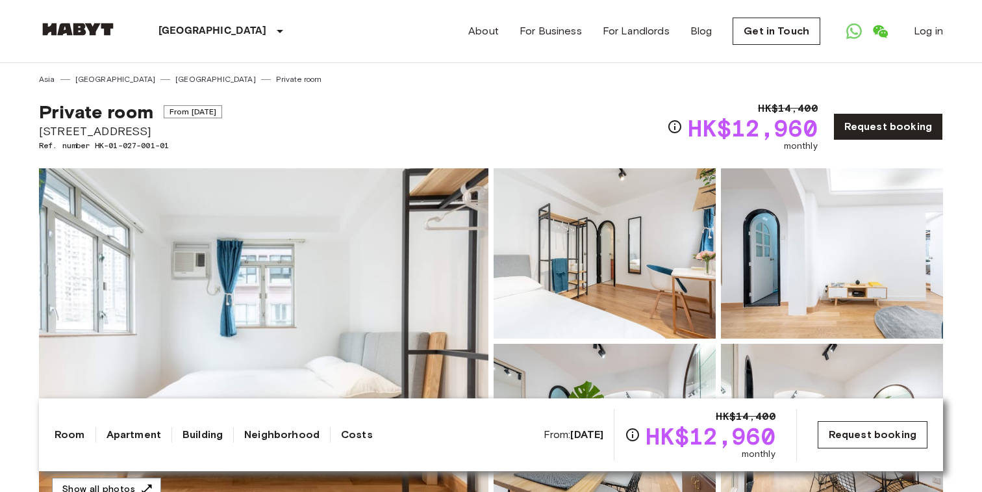
click at [862, 422] on link "Request booking" at bounding box center [873, 434] width 110 height 27
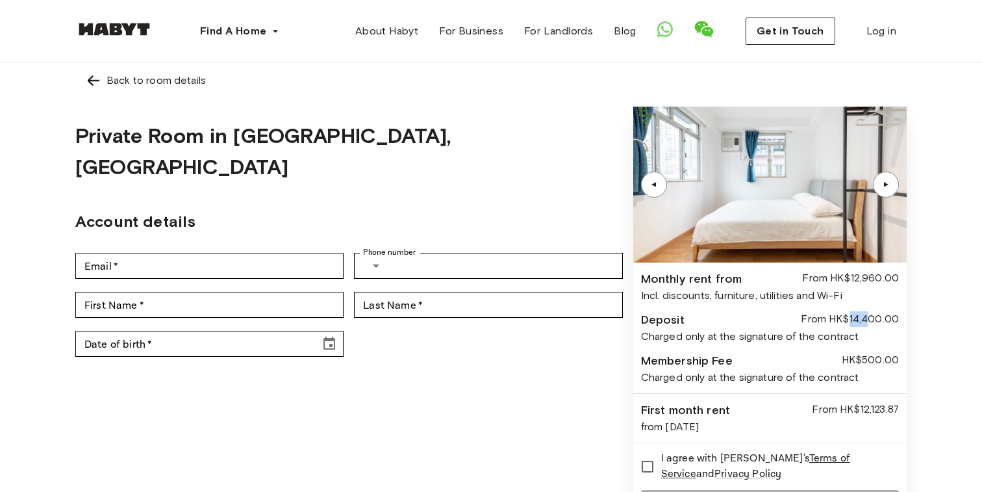
drag, startPoint x: 850, startPoint y: 320, endPoint x: 866, endPoint y: 320, distance: 16.2
click at [866, 320] on div "From HK$14,400.00" at bounding box center [850, 320] width 98 height 18
click at [861, 323] on div "From HK$14,400.00" at bounding box center [850, 320] width 98 height 18
click at [90, 79] on img at bounding box center [94, 81] width 16 height 16
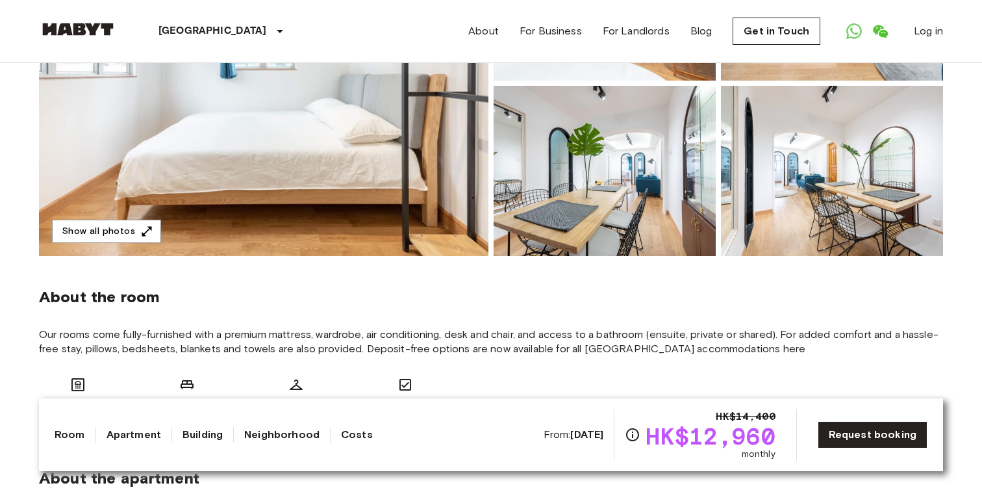
scroll to position [260, 0]
